Goal: Task Accomplishment & Management: Complete application form

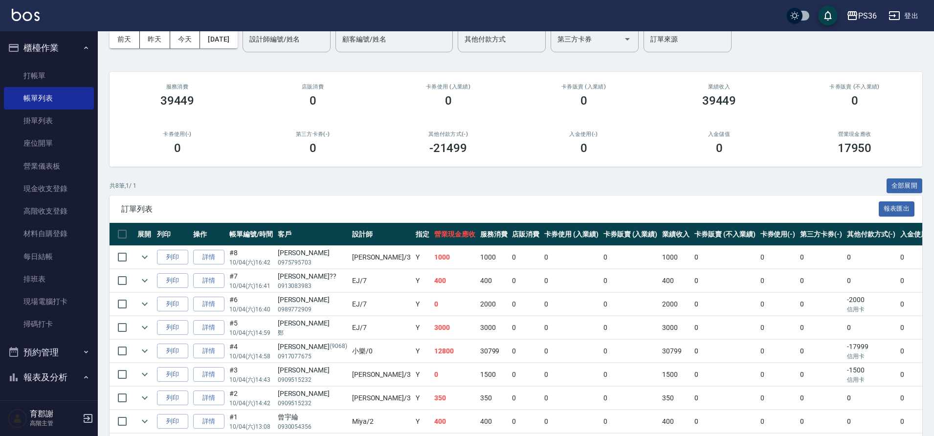
scroll to position [84, 0]
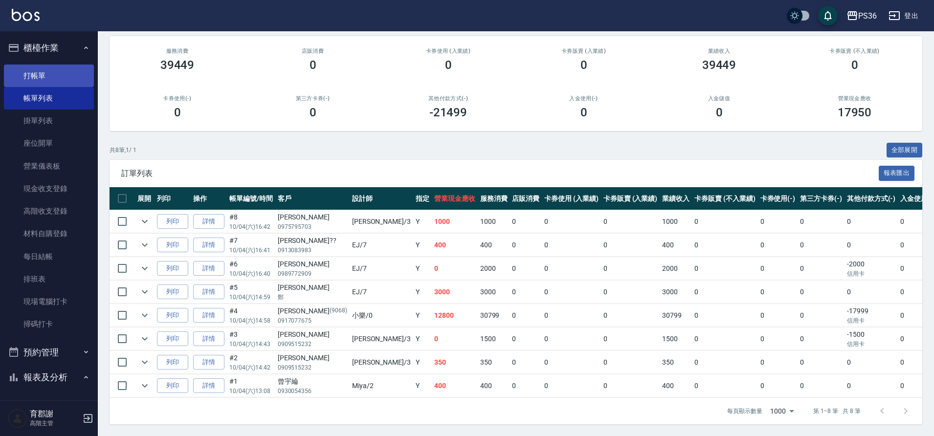
click at [49, 76] on link "打帳單" at bounding box center [49, 76] width 90 height 23
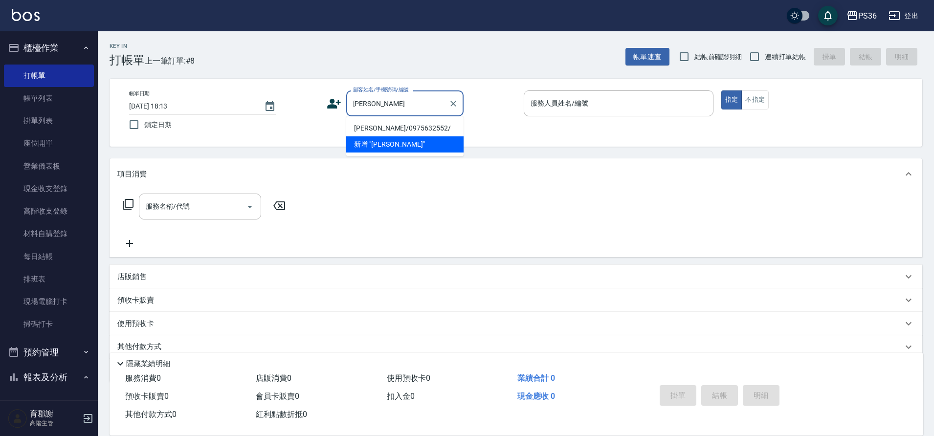
click at [402, 129] on li "[PERSON_NAME]/0975632552/" at bounding box center [404, 128] width 117 height 16
type input "[PERSON_NAME]/0975632552/"
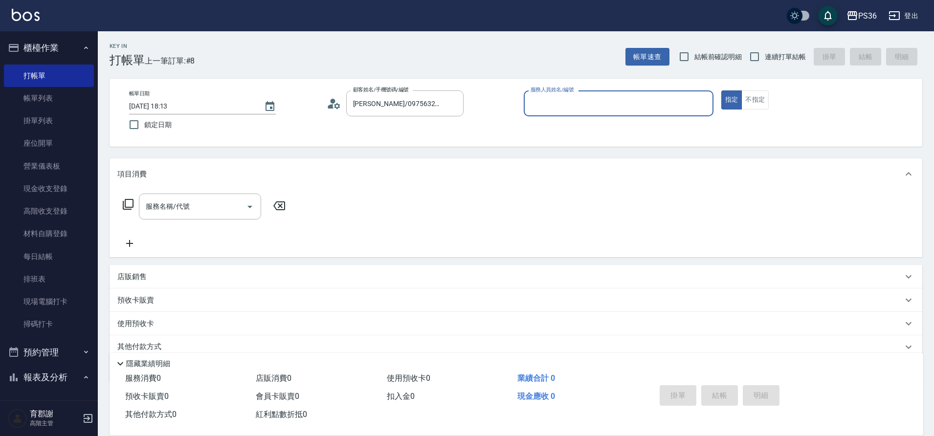
type input "小布-9"
click at [129, 203] on icon at bounding box center [128, 205] width 12 height 12
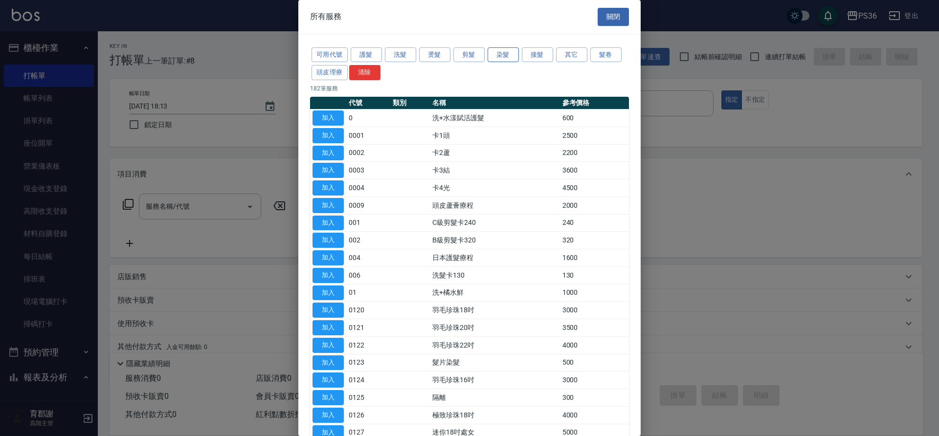
click at [506, 55] on button "染髮" at bounding box center [503, 54] width 31 height 15
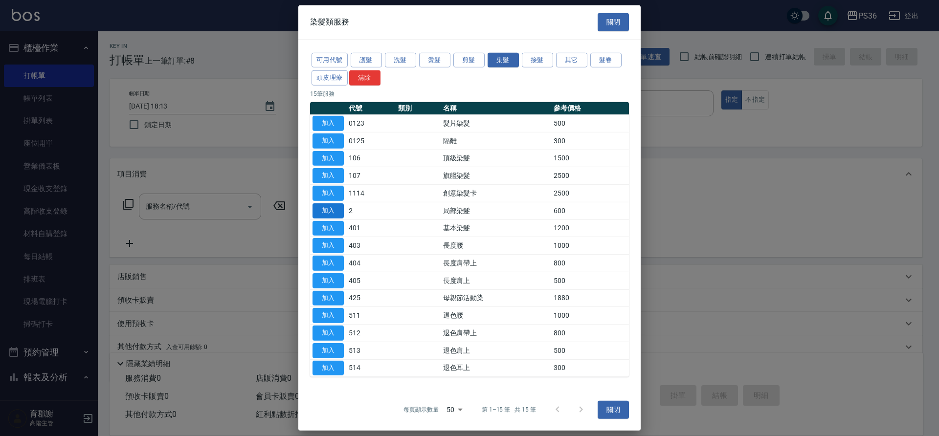
click at [335, 210] on button "加入" at bounding box center [328, 211] width 31 height 15
type input "局部染髮(2)"
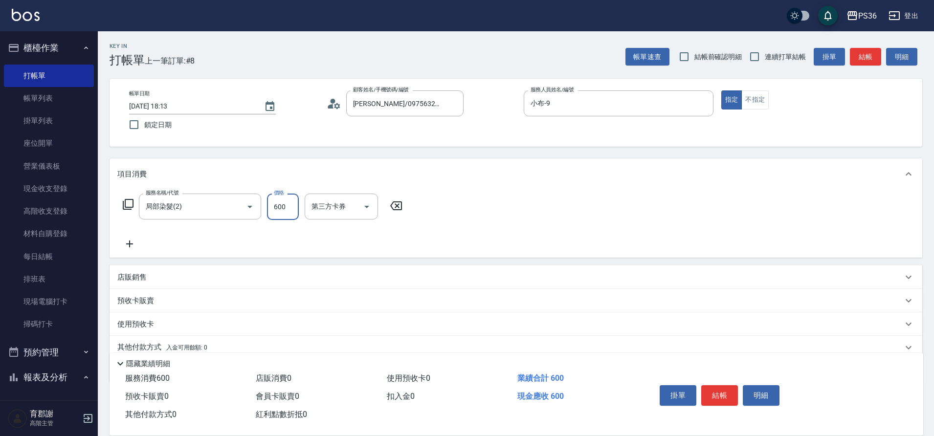
click at [280, 214] on input "600" at bounding box center [283, 207] width 32 height 26
type input "1000"
click at [718, 389] on button "結帳" at bounding box center [720, 396] width 37 height 21
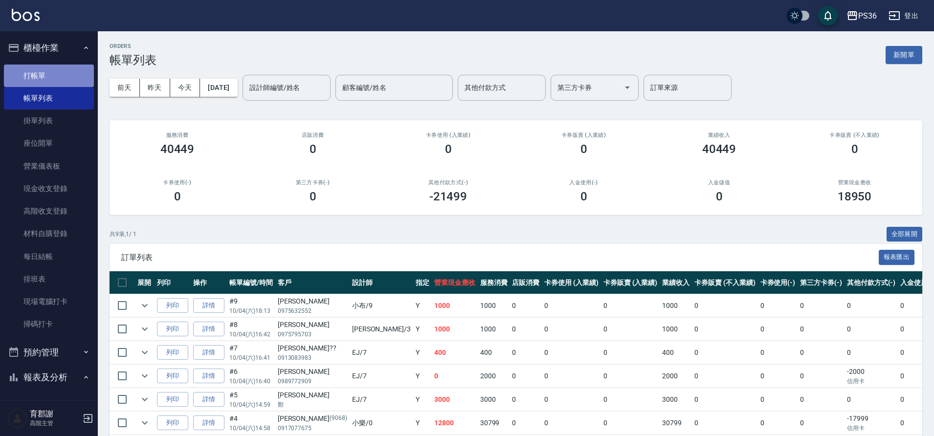
click at [84, 78] on link "打帳單" at bounding box center [49, 76] width 90 height 23
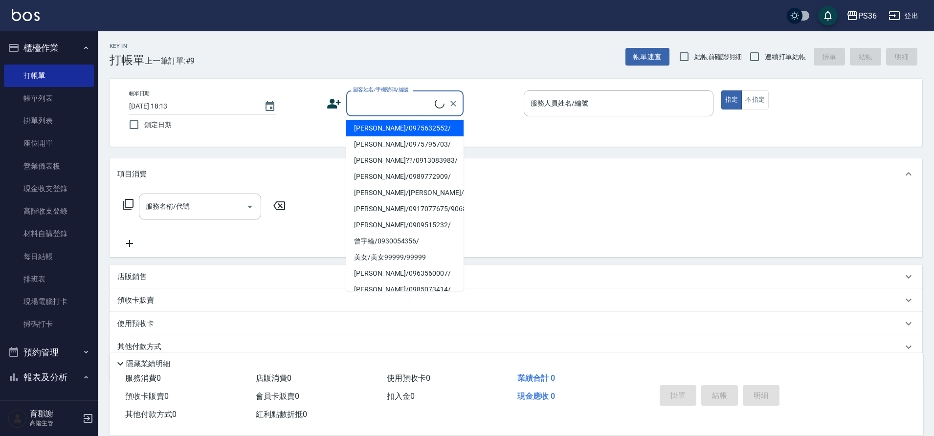
click at [358, 108] on input "顧客姓名/手機號碼/編號" at bounding box center [393, 103] width 84 height 17
type input "[PERSON_NAME]/0983116239/"
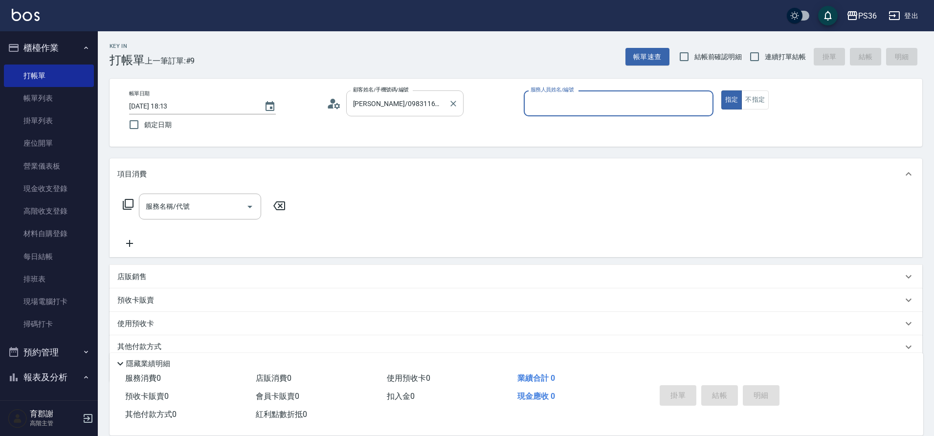
type input "小布-9"
click at [722, 91] on button "指定" at bounding box center [732, 100] width 21 height 19
type button "true"
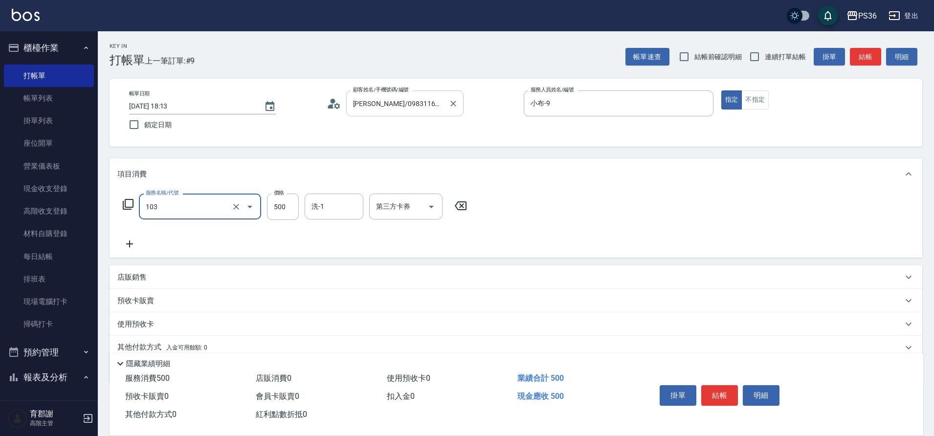
type input "B級洗剪(103)"
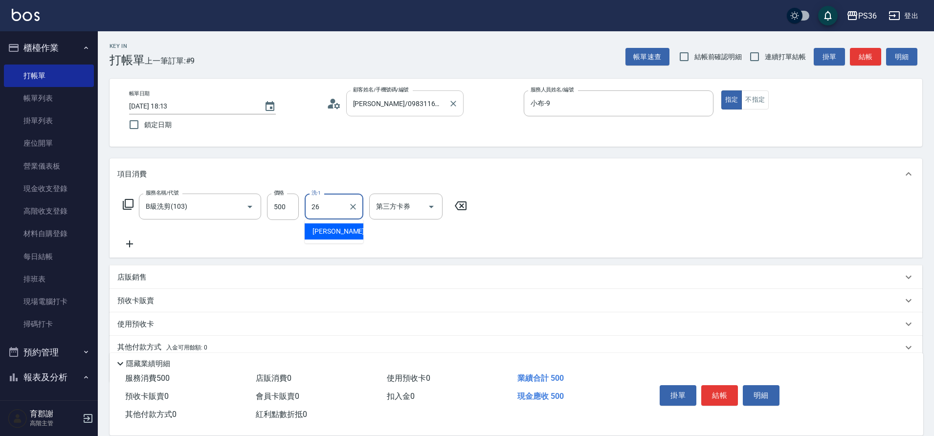
type input "小佳-26"
click at [714, 397] on button "結帳" at bounding box center [720, 396] width 37 height 21
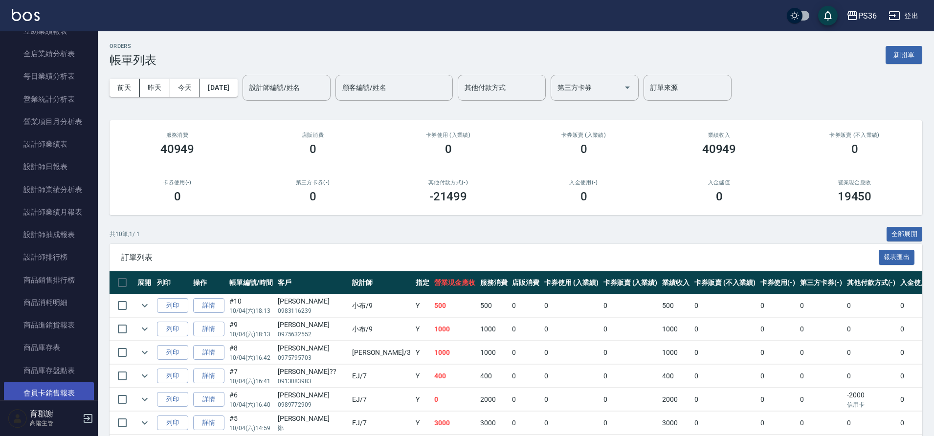
scroll to position [489, 0]
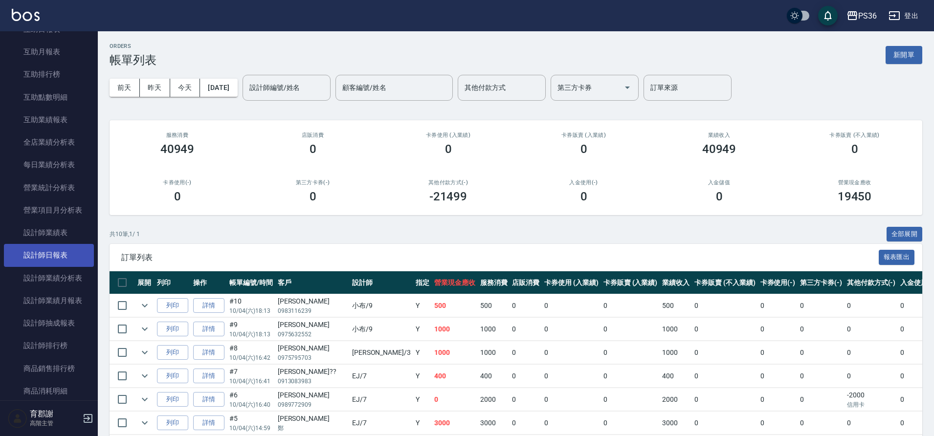
click at [54, 258] on link "設計師日報表" at bounding box center [49, 255] width 90 height 23
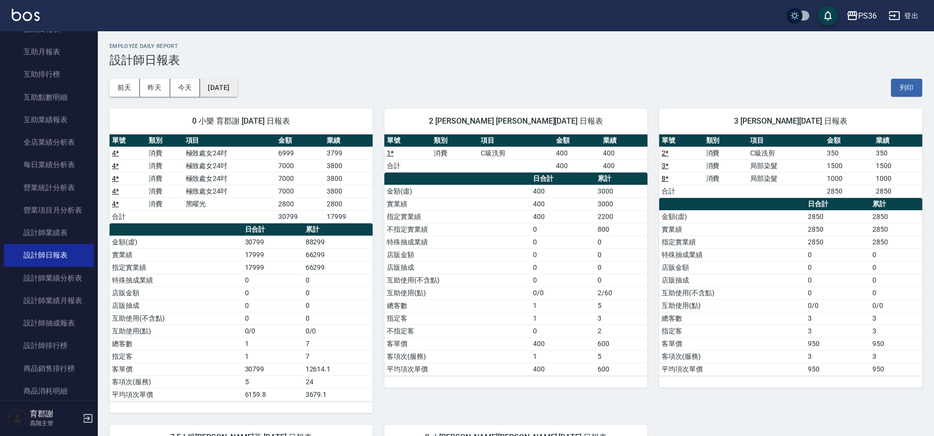
click at [215, 84] on button "[DATE]" at bounding box center [218, 88] width 37 height 18
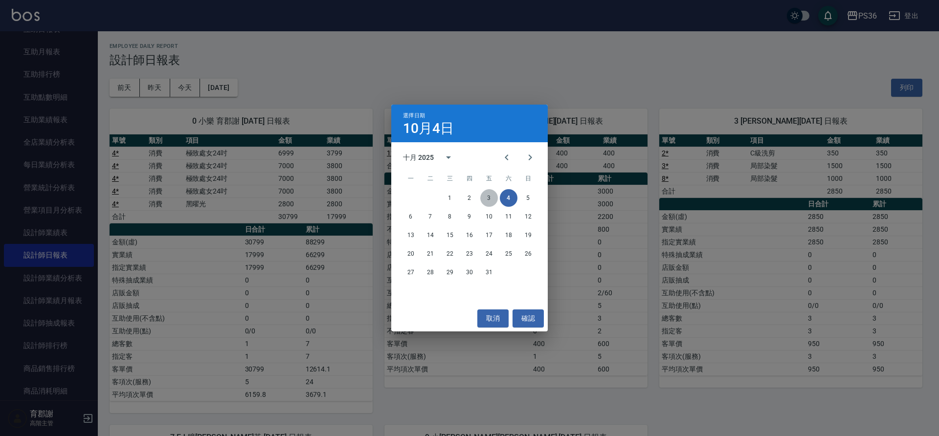
click at [486, 196] on button "3" at bounding box center [489, 198] width 18 height 18
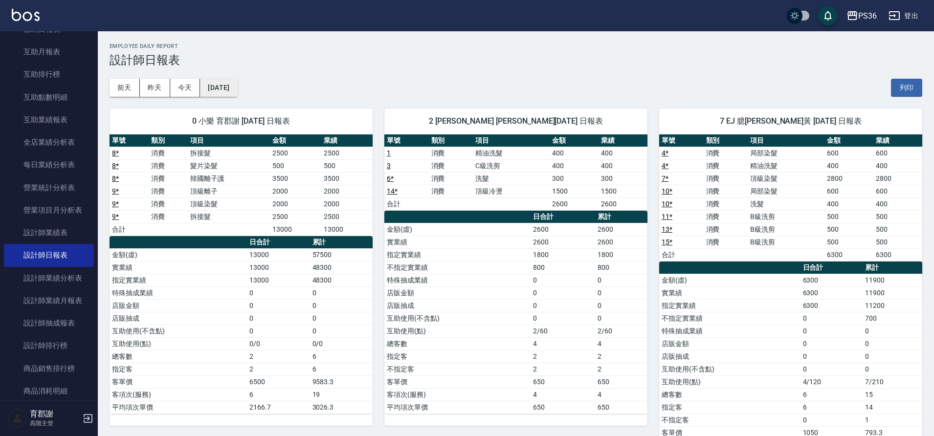
click at [237, 94] on button "[DATE]" at bounding box center [218, 88] width 37 height 18
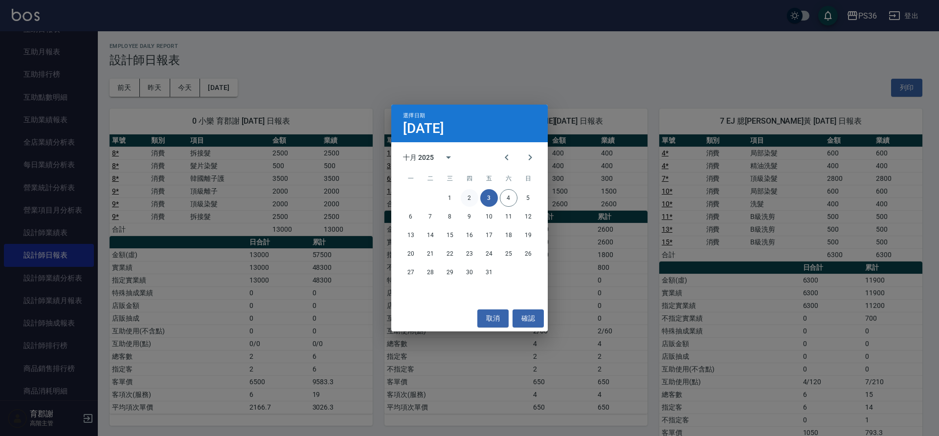
click at [470, 197] on button "2" at bounding box center [470, 198] width 18 height 18
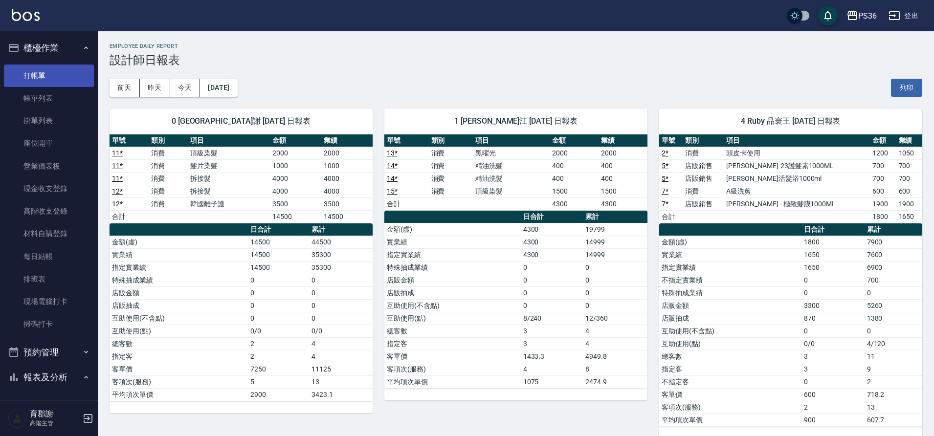
click at [52, 84] on link "打帳單" at bounding box center [49, 76] width 90 height 23
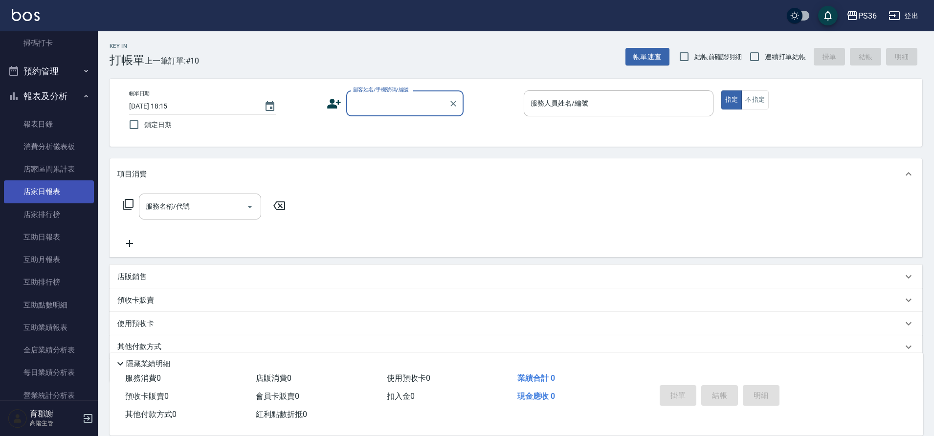
scroll to position [294, 0]
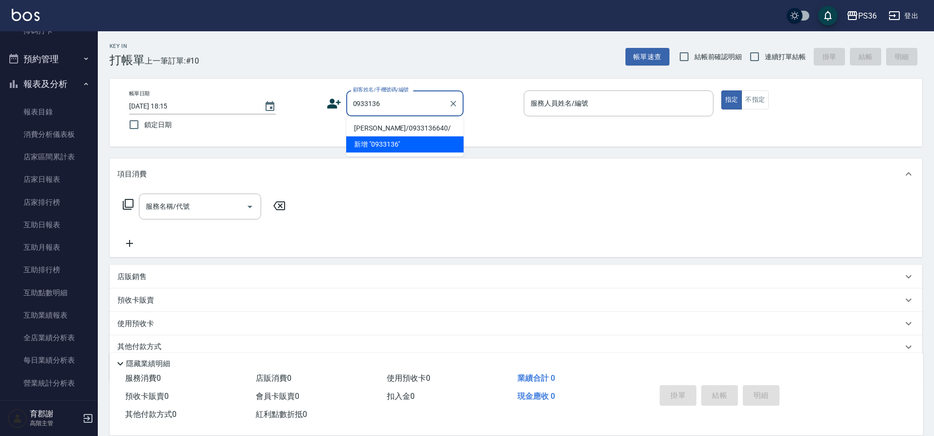
click at [375, 130] on li "[PERSON_NAME]/0933136640/" at bounding box center [404, 128] width 117 height 16
type input "[PERSON_NAME]/0933136640/"
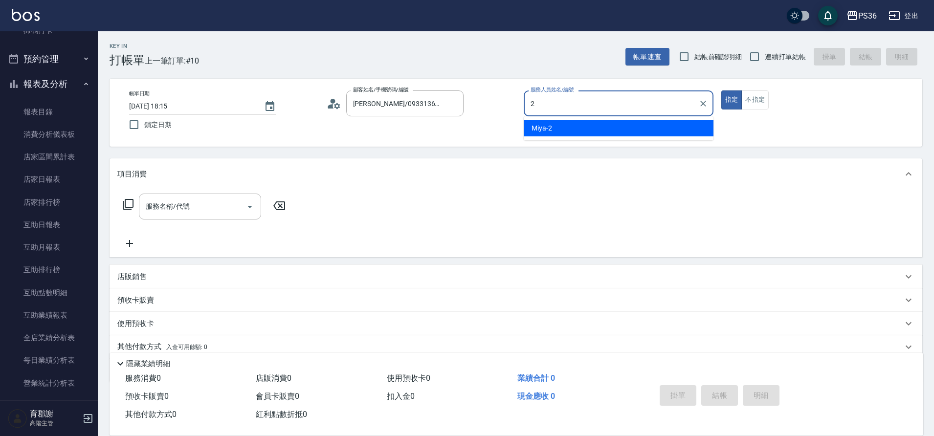
type input "Miya-2"
type button "true"
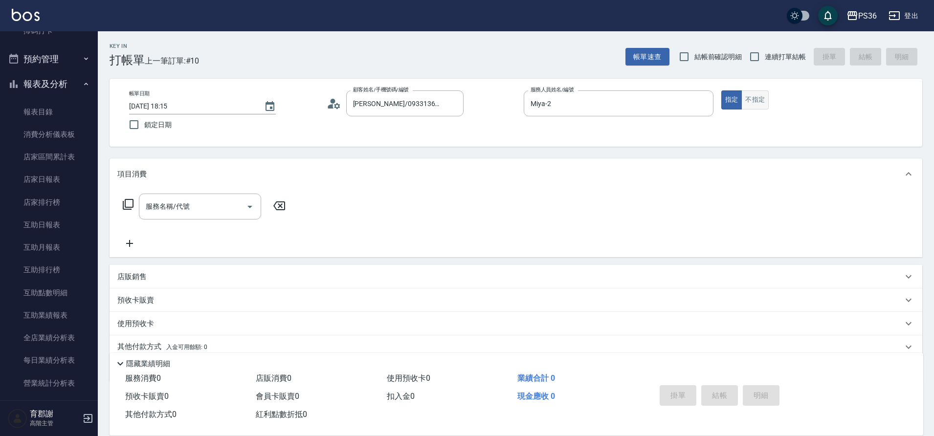
click at [747, 103] on button "不指定" at bounding box center [755, 100] width 27 height 19
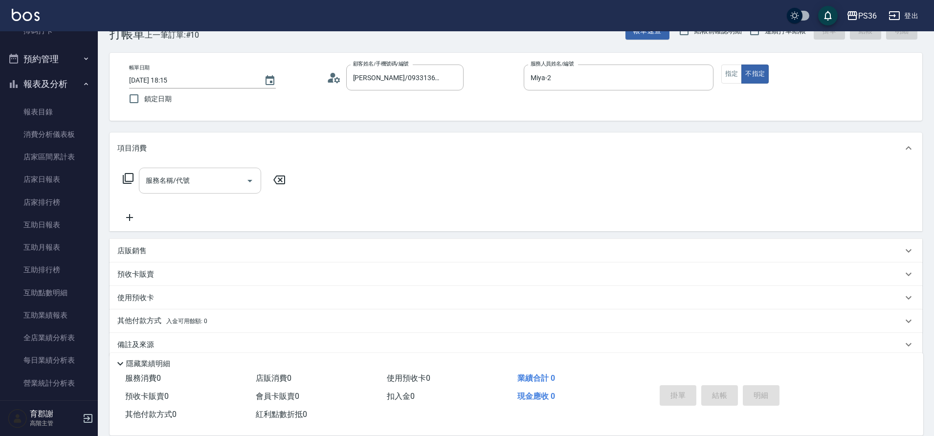
scroll to position [40, 0]
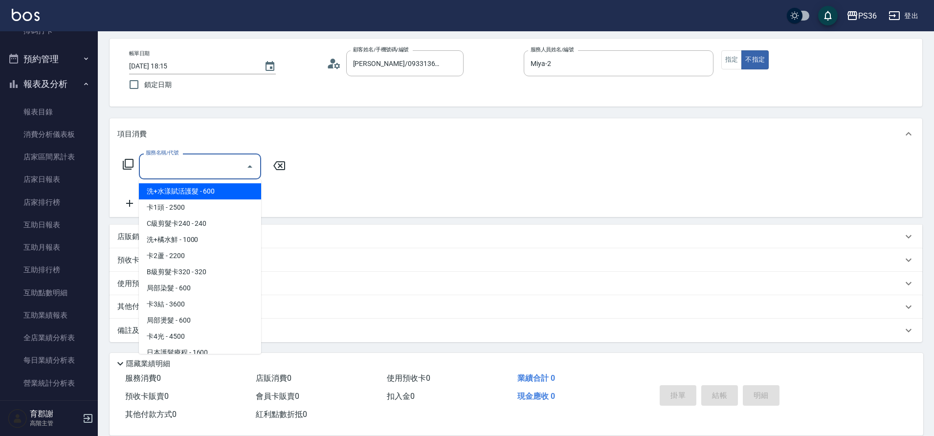
click at [213, 164] on input "服務名稱/代號" at bounding box center [192, 166] width 99 height 17
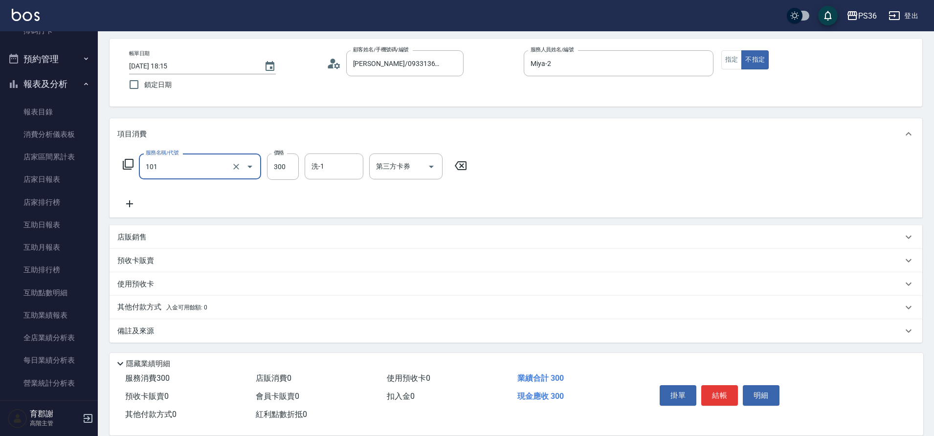
type input "洗髮(101)"
click at [733, 386] on button "結帳" at bounding box center [720, 396] width 37 height 21
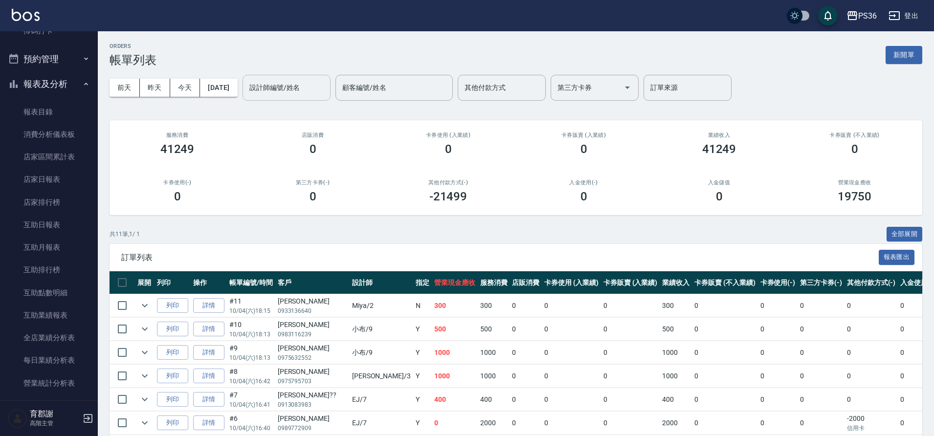
click at [278, 82] on div "設計師編號/姓名 設計師編號/姓名" at bounding box center [287, 88] width 88 height 26
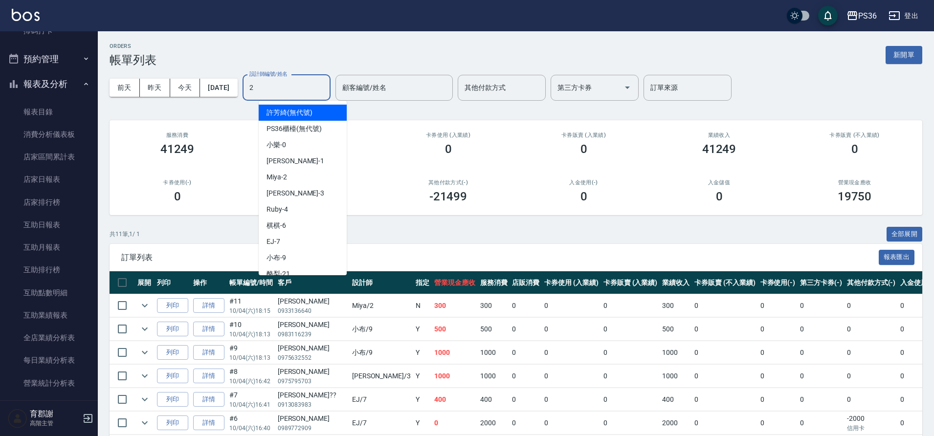
type input "Miya-2"
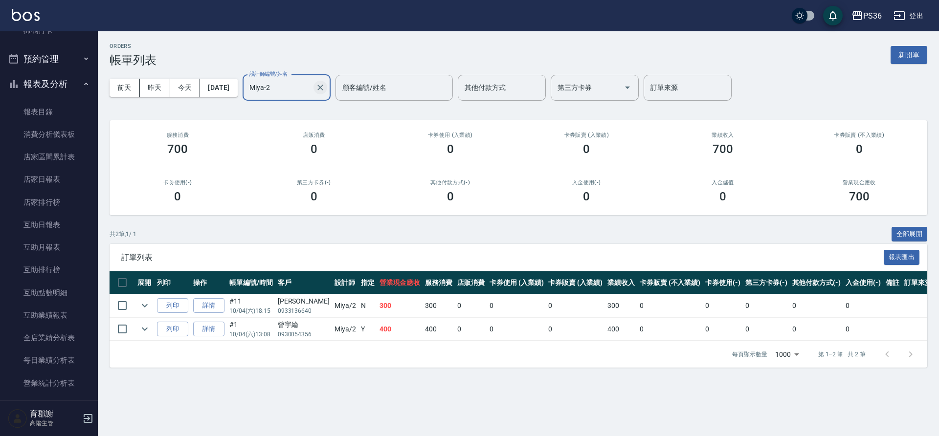
click at [325, 88] on icon "Clear" at bounding box center [321, 88] width 10 height 10
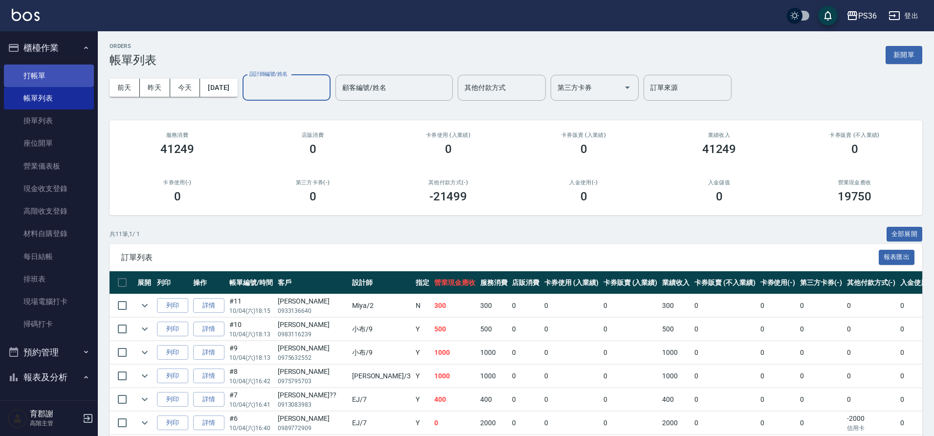
click at [42, 81] on link "打帳單" at bounding box center [49, 76] width 90 height 23
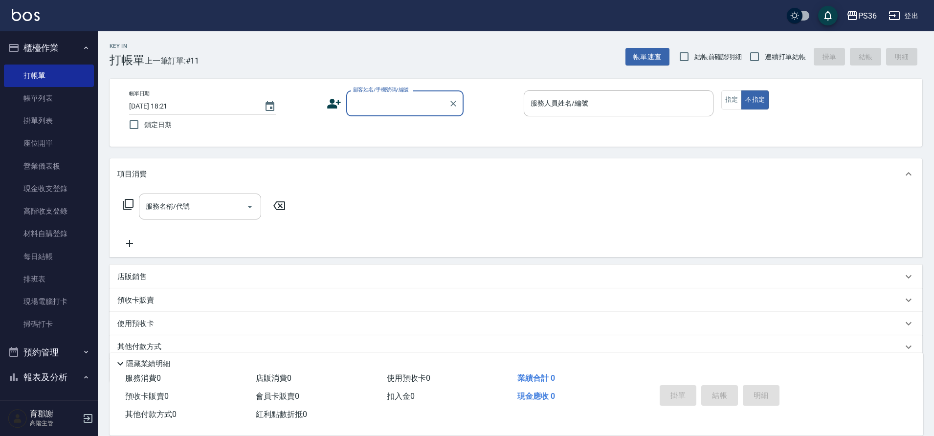
click at [374, 98] on input "顧客姓名/手機號碼/編號" at bounding box center [398, 103] width 94 height 17
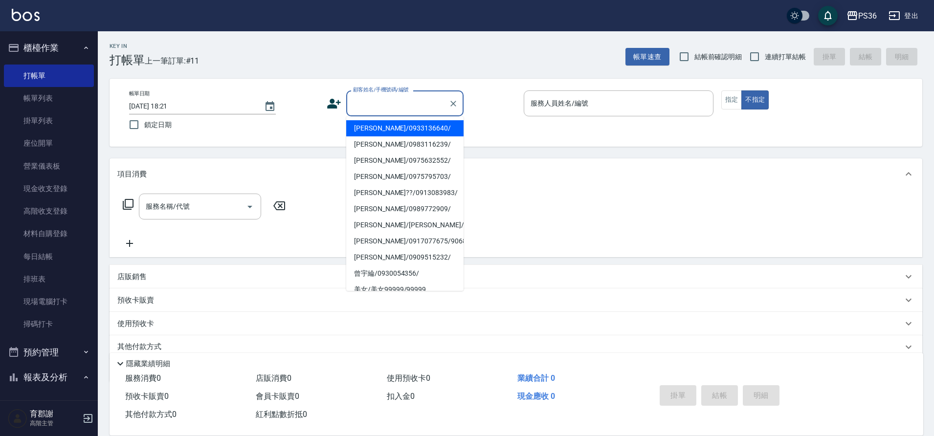
type input "8"
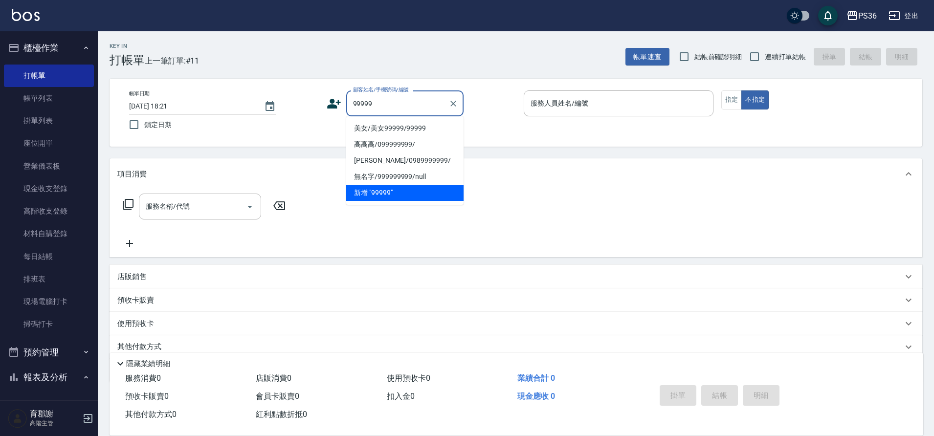
click at [387, 129] on li "美女/美女99999/99999" at bounding box center [404, 128] width 117 height 16
type input "美女/美女99999/99999"
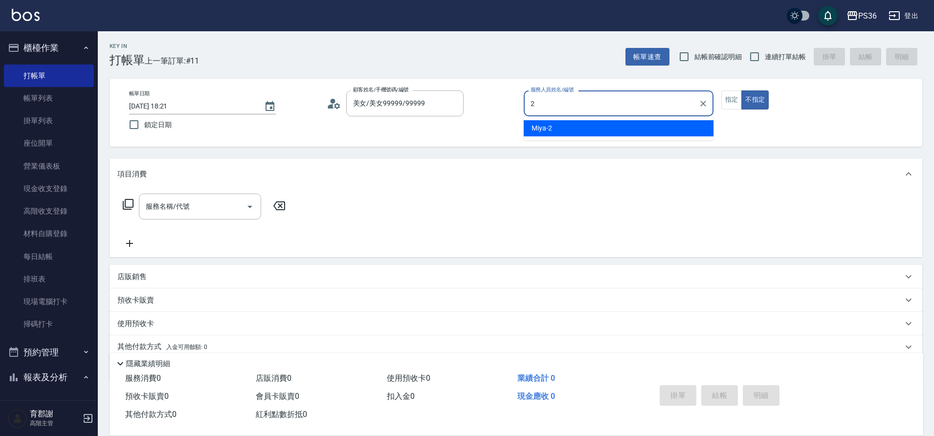
type input "Miya-2"
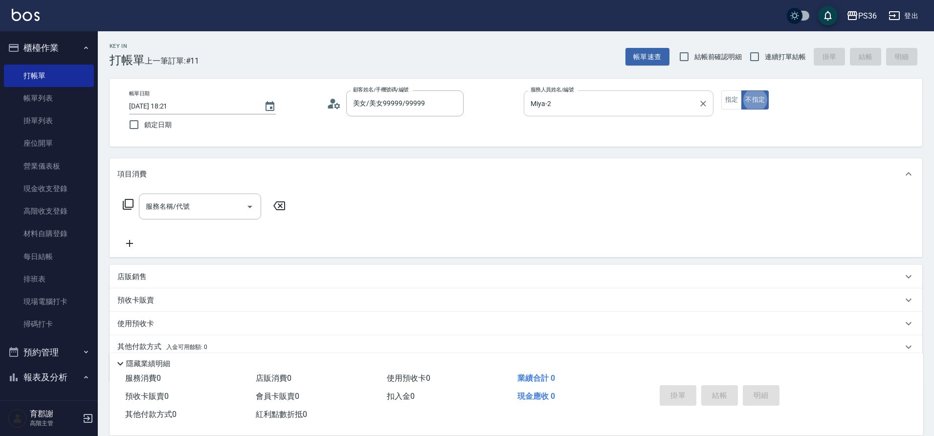
type button "false"
click at [202, 211] on input "服務名稱/代號" at bounding box center [192, 206] width 99 height 17
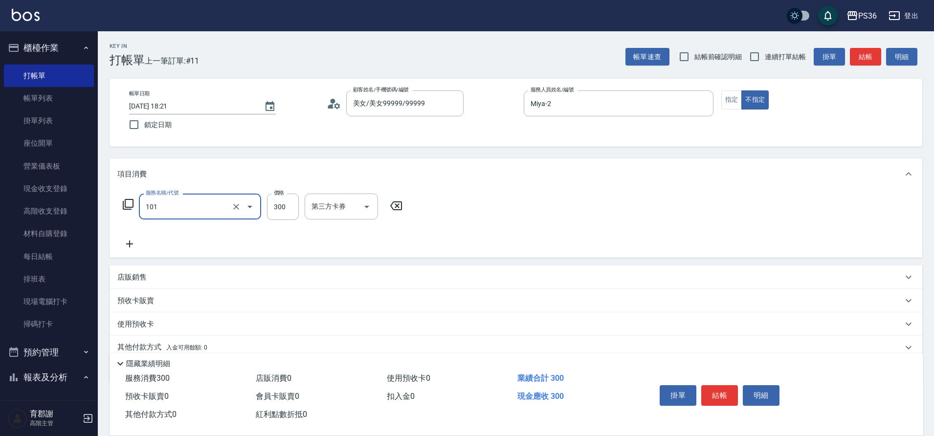
type input "洗髮(101)"
click at [328, 210] on input "洗-1" at bounding box center [334, 206] width 50 height 17
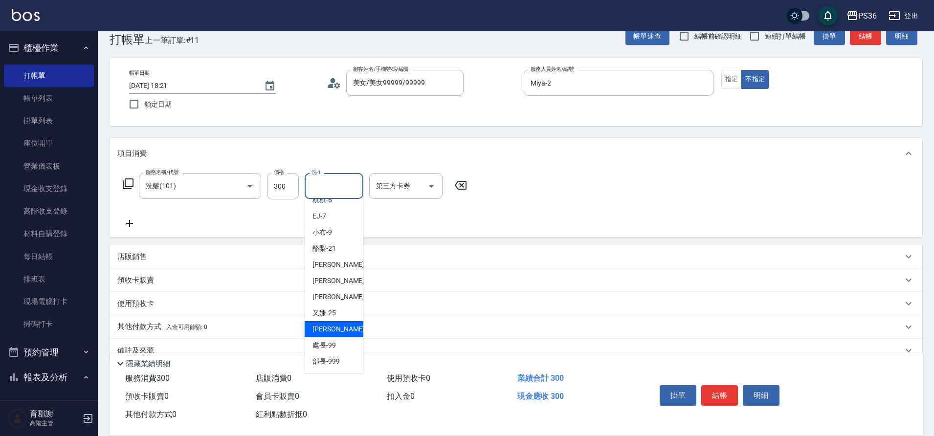
scroll to position [41, 0]
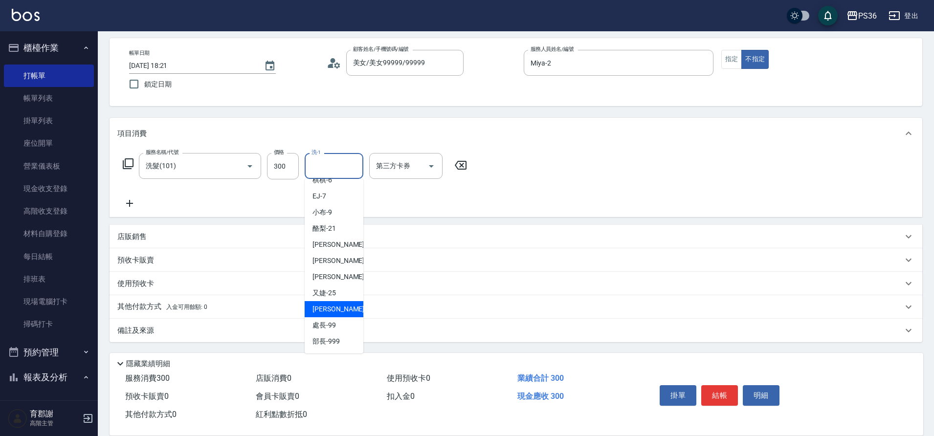
click at [331, 311] on span "小佳 -26" at bounding box center [344, 309] width 62 height 10
type input "小佳-26"
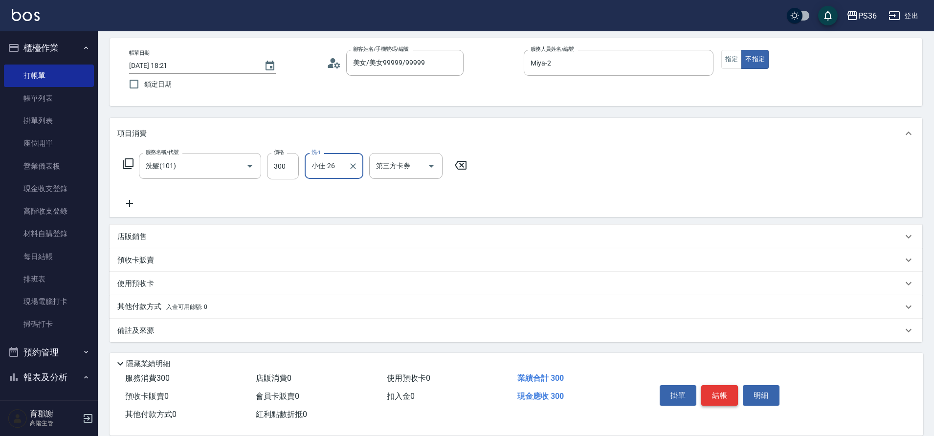
click at [735, 394] on button "結帳" at bounding box center [720, 396] width 37 height 21
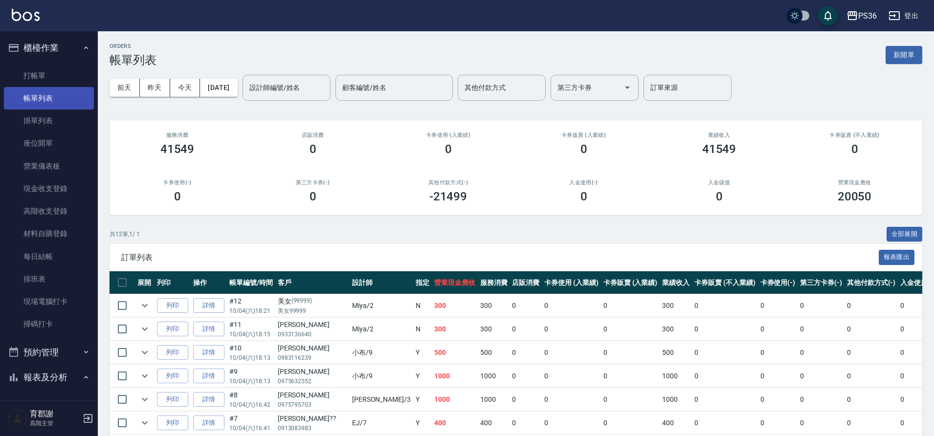
scroll to position [178, 0]
